Goal: Transaction & Acquisition: Purchase product/service

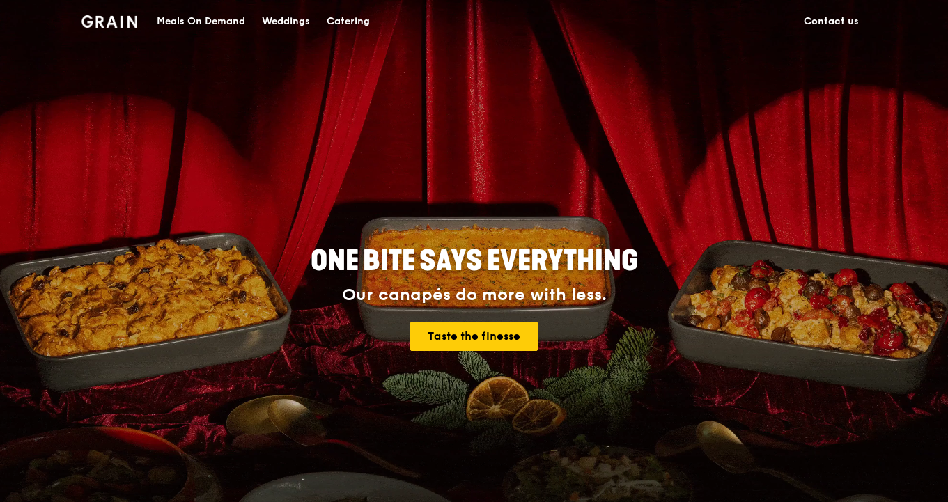
click at [347, 17] on div "Catering" at bounding box center [348, 22] width 43 height 42
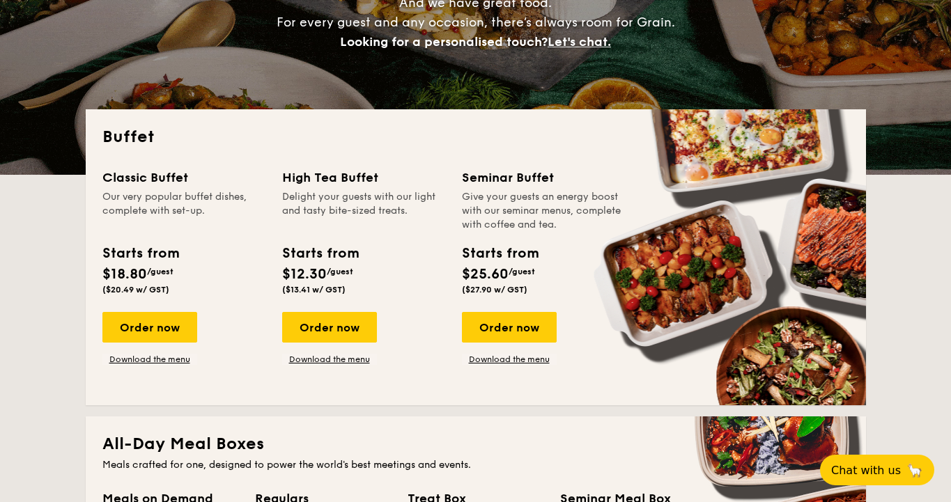
scroll to position [247, 0]
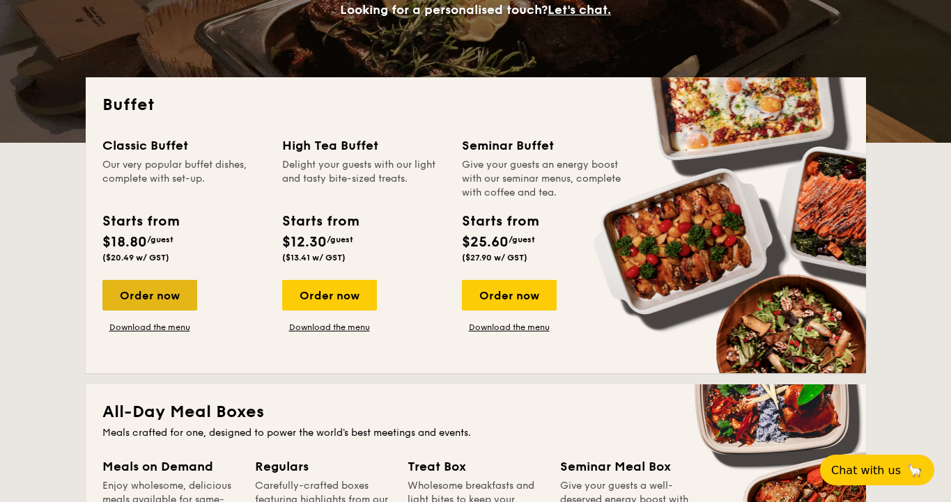
click at [176, 306] on div "Order now" at bounding box center [149, 295] width 95 height 31
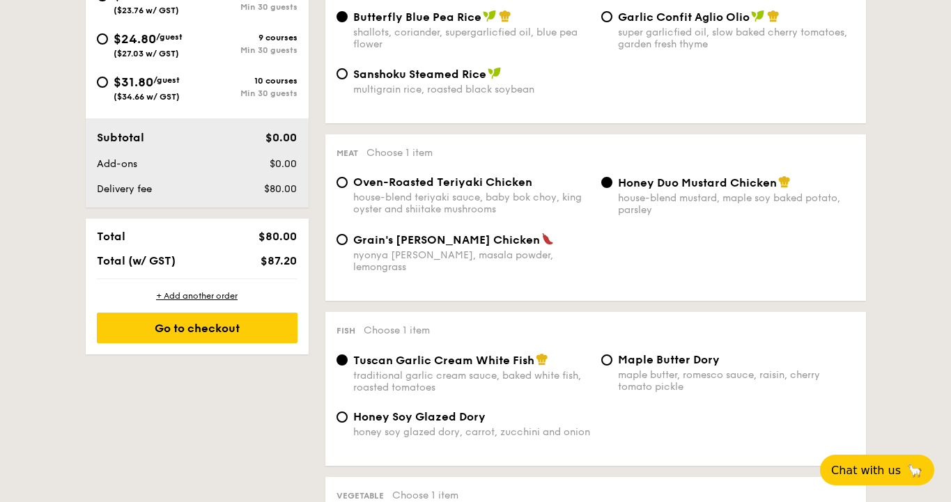
scroll to position [617, 0]
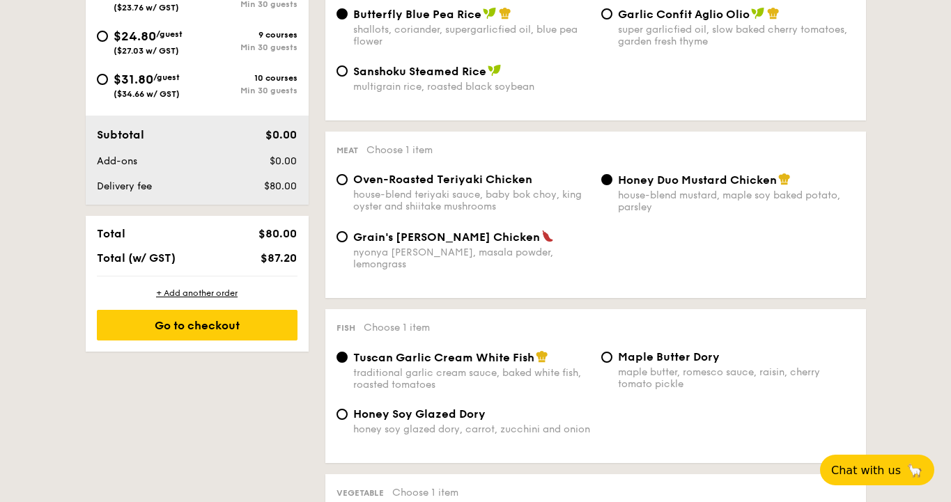
click at [348, 187] on div "Oven-Roasted Teriyaki Chicken house-blend teriyaki sauce, baby bok choy, king o…" at bounding box center [463, 193] width 265 height 40
click at [346, 185] on input "Oven-Roasted Teriyaki Chicken house-blend teriyaki sauce, baby bok choy, king o…" at bounding box center [342, 179] width 11 height 11
radio input "true"
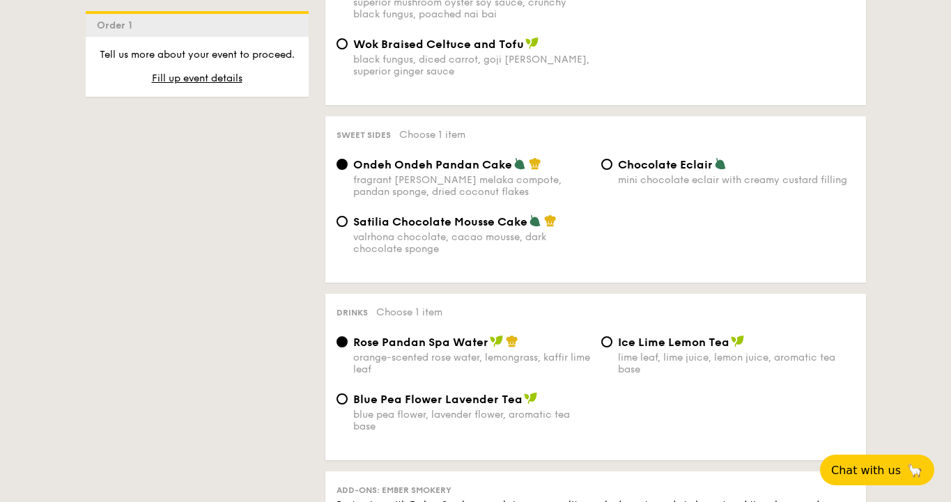
scroll to position [1168, 0]
click at [610, 160] on input "Chocolate Eclair mini chocolate eclair with creamy custard filling" at bounding box center [606, 162] width 11 height 11
radio input "true"
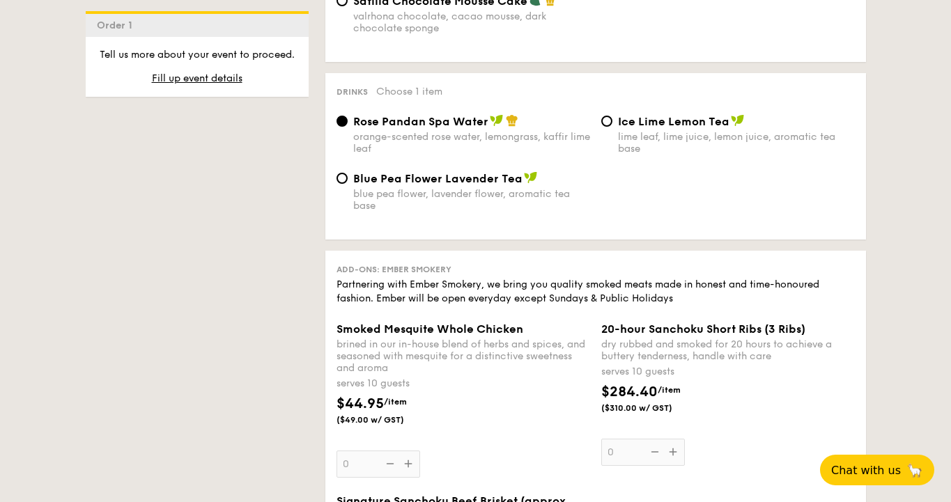
scroll to position [1438, 0]
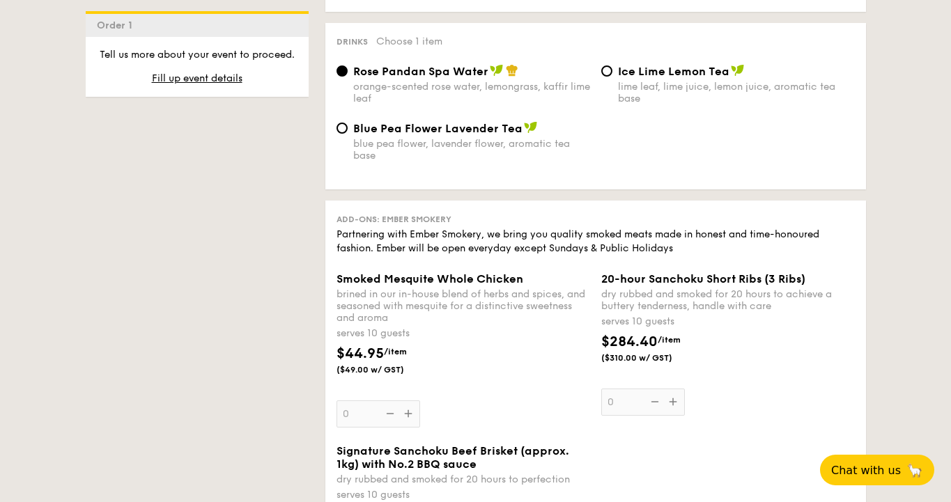
click at [603, 88] on div "Ice Lime Lemon Tea lime leaf, lime juice, lemon juice, aromatic tea base" at bounding box center [728, 84] width 265 height 40
click at [610, 67] on input "Ice Lime Lemon Tea lime leaf, lime juice, lemon juice, aromatic tea base" at bounding box center [606, 70] width 11 height 11
radio input "true"
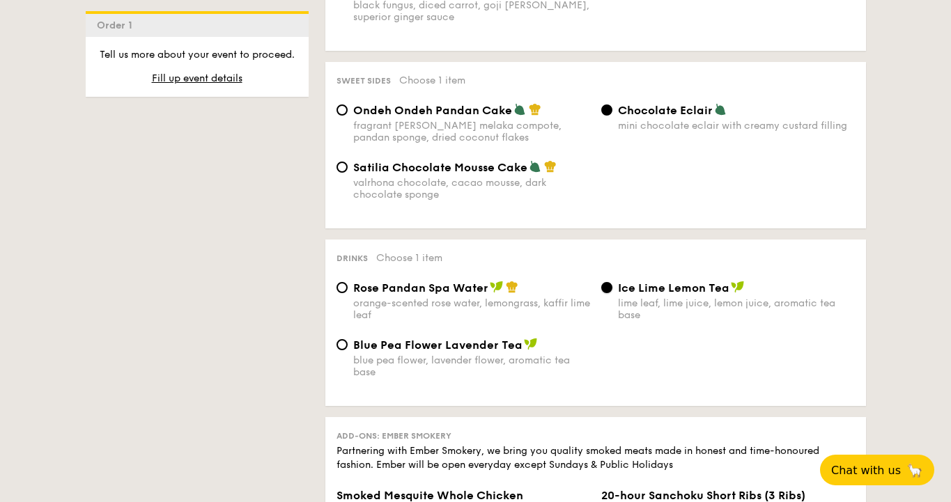
scroll to position [1155, 0]
